Goal: Navigation & Orientation: Find specific page/section

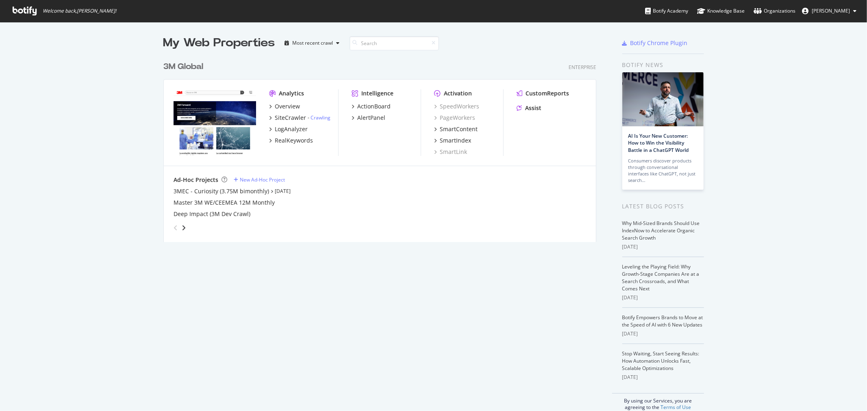
scroll to position [404, 854]
click at [176, 66] on div "3M Global" at bounding box center [183, 67] width 40 height 12
